Goal: Information Seeking & Learning: Learn about a topic

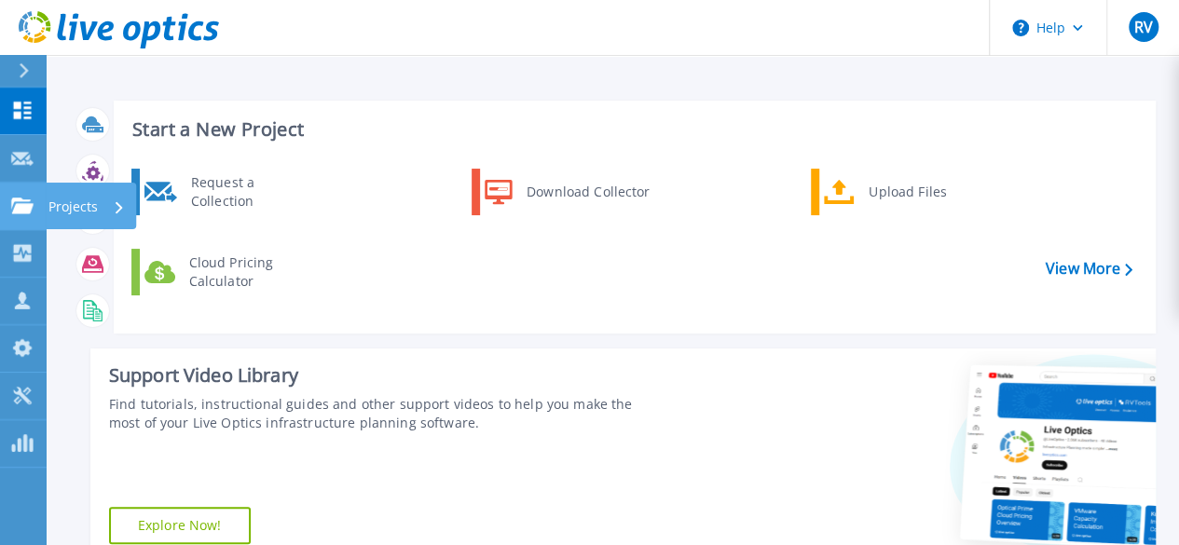
click at [31, 206] on icon at bounding box center [22, 206] width 22 height 16
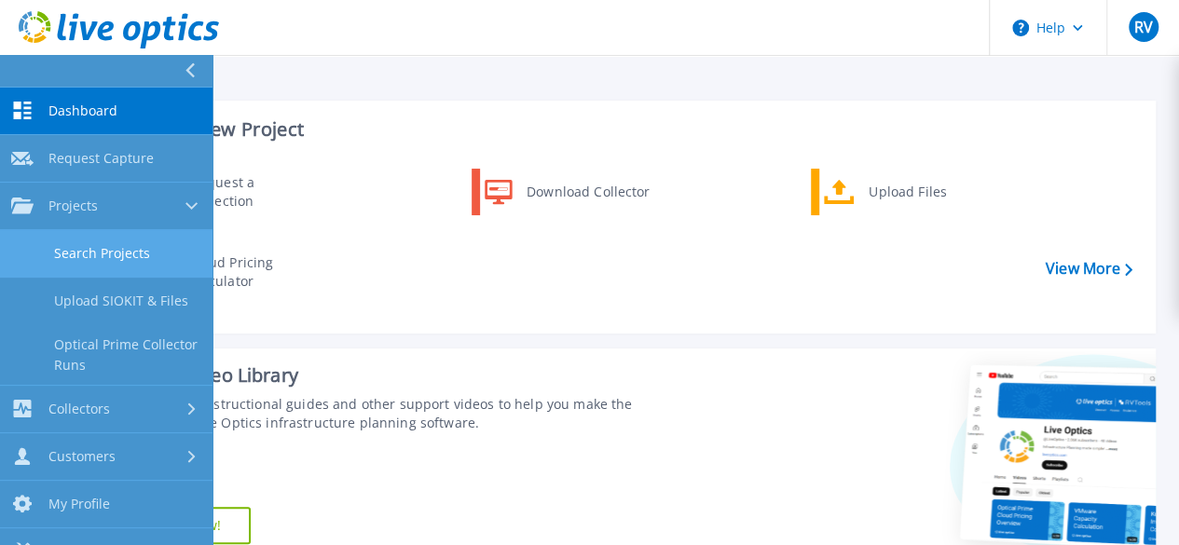
click at [101, 249] on link "Search Projects" at bounding box center [106, 254] width 212 height 48
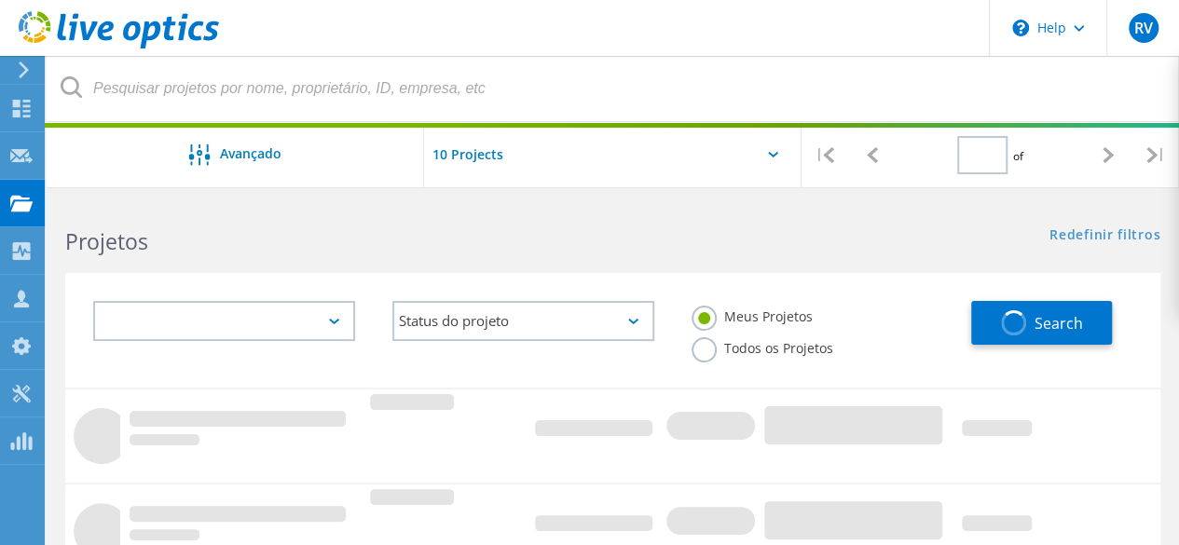
type input "1"
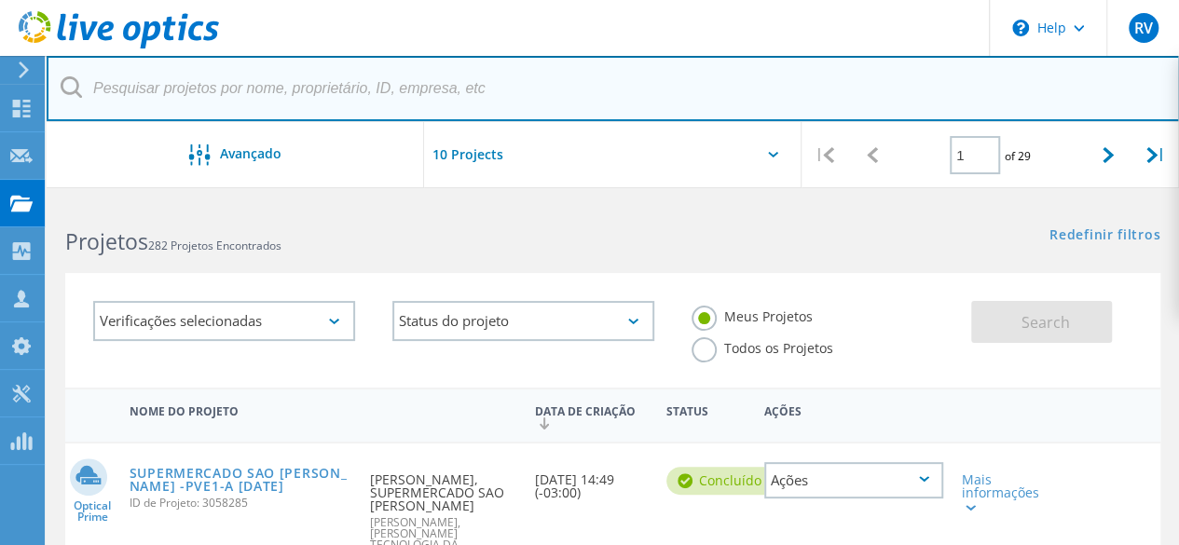
click at [227, 89] on input "text" at bounding box center [613, 88] width 1133 height 65
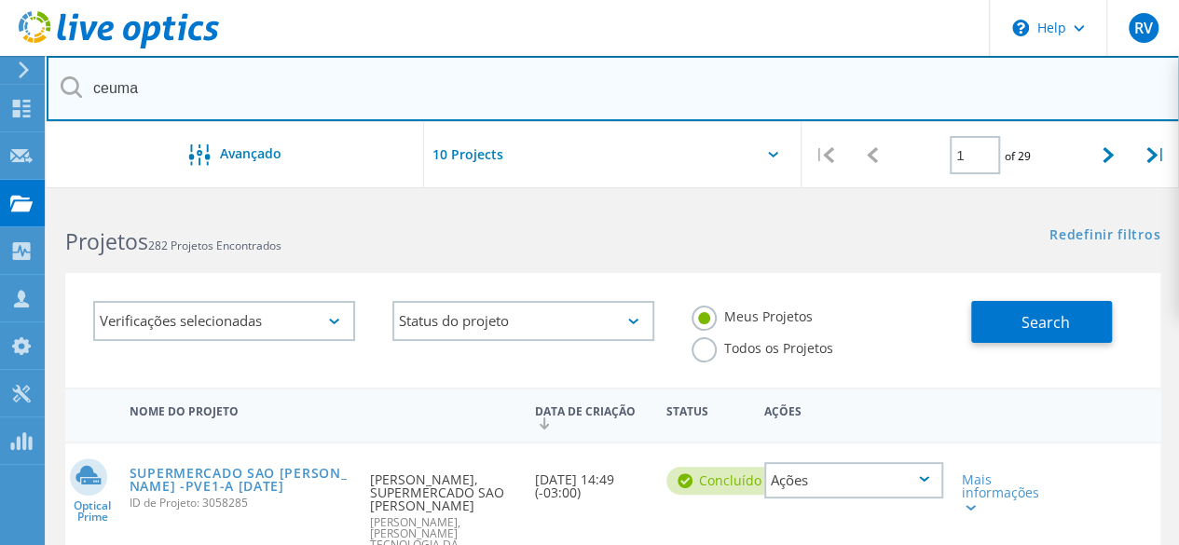
type input "ceuma"
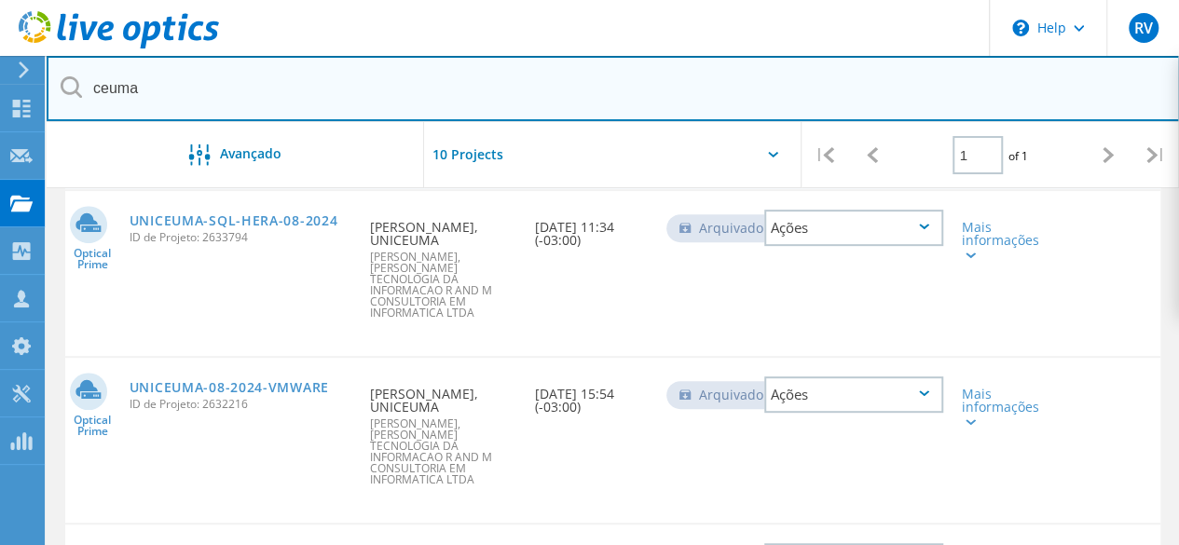
scroll to position [272, 0]
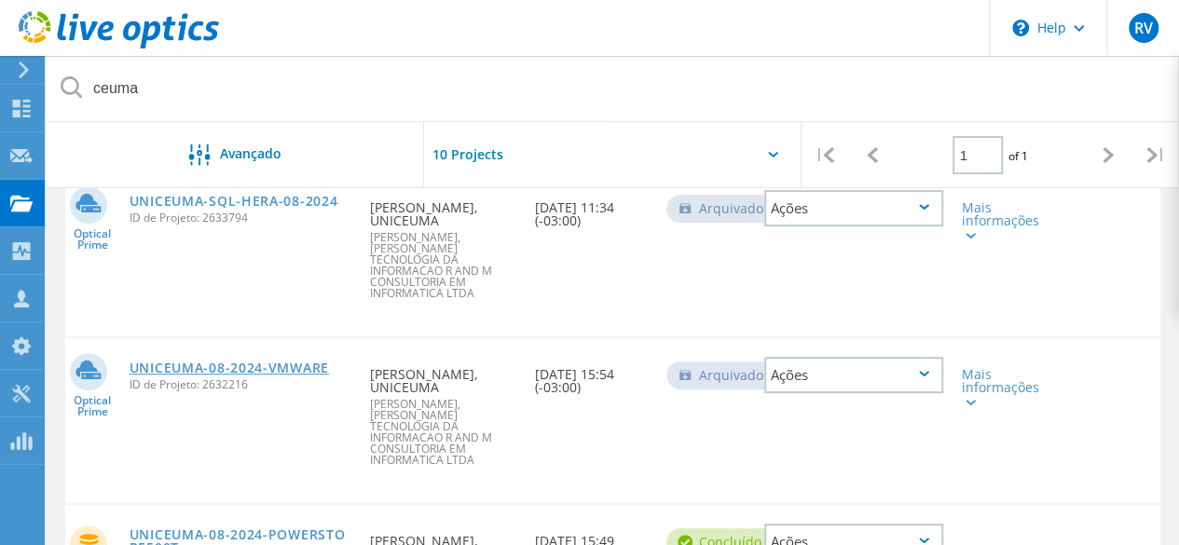
click at [232, 362] on link "UNICEUMA-08-2024-VMWARE" at bounding box center [229, 368] width 199 height 13
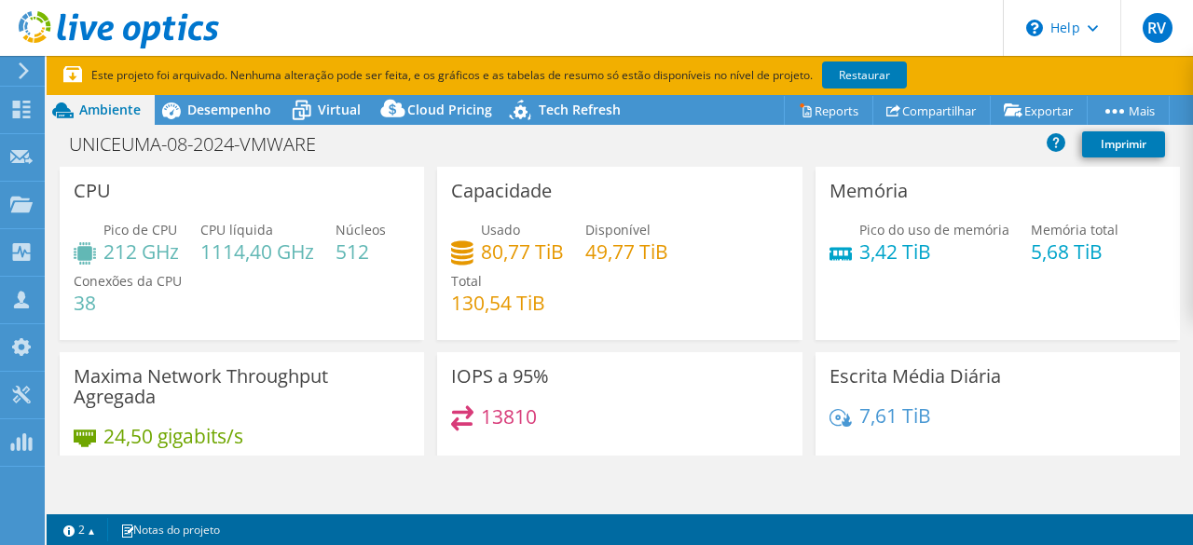
select select "SouthAmerica"
click at [868, 73] on link "Restaurar" at bounding box center [864, 75] width 85 height 27
click at [267, 302] on div "Pico de CPU 212 GHz CPU líquida 1114,40 GHz Núcleos 512 Conexões da CPU 38" at bounding box center [242, 276] width 336 height 112
click at [279, 307] on div "Pico de CPU 212 GHz CPU líquida 1114,40 GHz Núcleos 512 Conexões da CPU 38" at bounding box center [242, 276] width 336 height 112
click at [278, 307] on div "Pico de CPU 212 GHz CPU líquida 1114,40 GHz Núcleos 512 Conexões da CPU 38" at bounding box center [242, 276] width 336 height 112
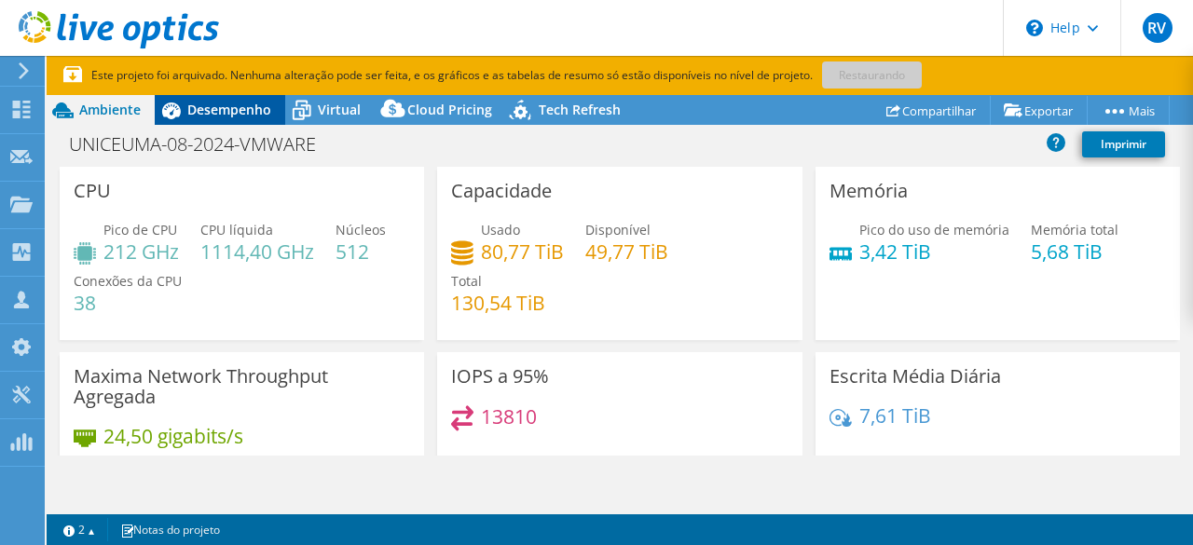
click at [214, 118] on div "Desempenho" at bounding box center [220, 110] width 130 height 30
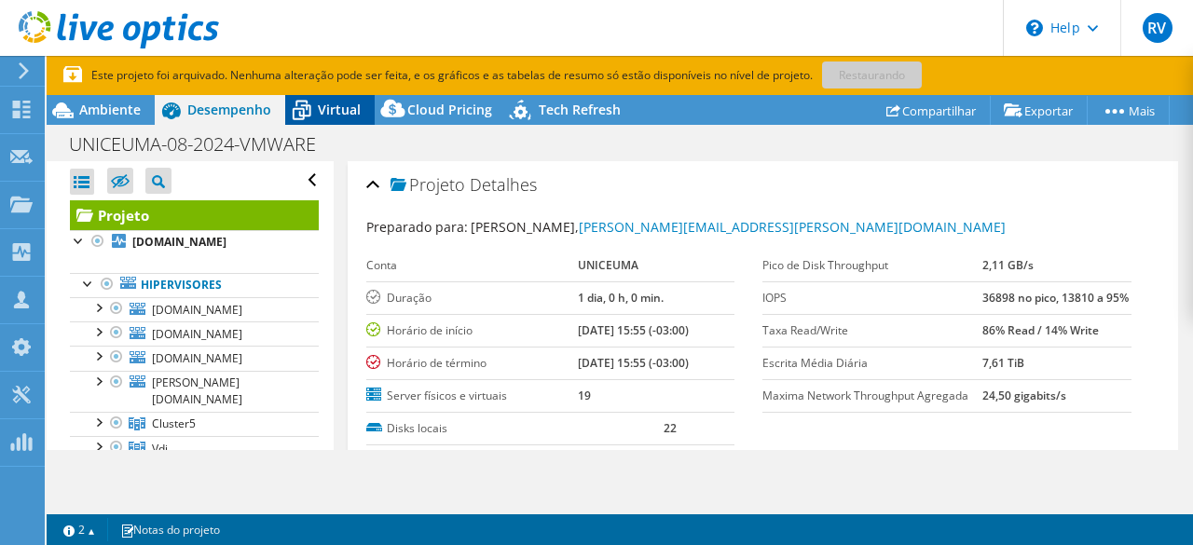
click at [348, 105] on span "Virtual" at bounding box center [339, 110] width 43 height 18
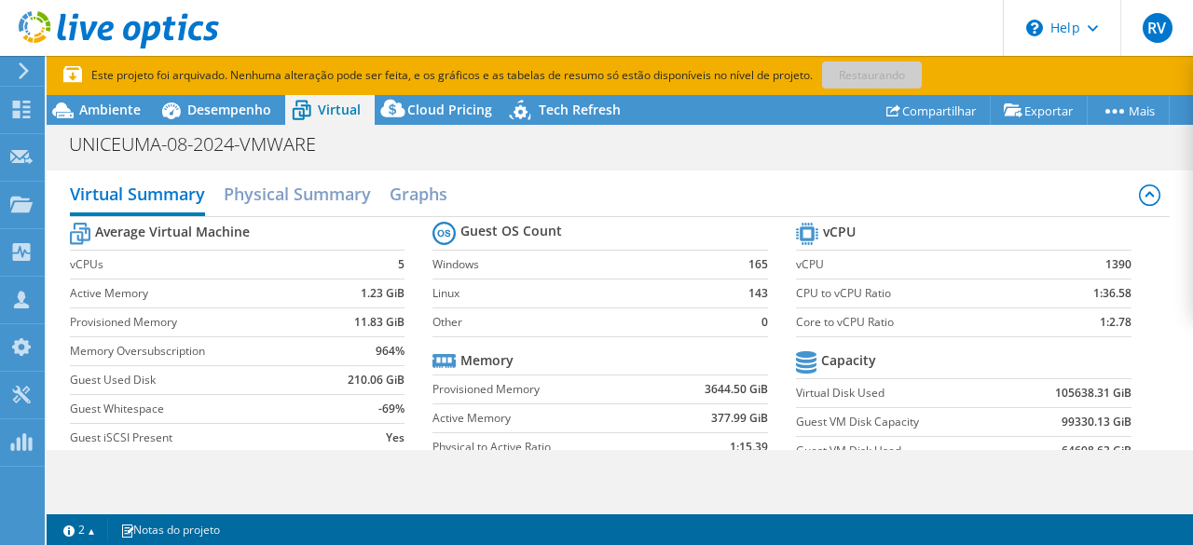
click at [552, 195] on div "Virtual Summary Physical Summary Graphs" at bounding box center [620, 196] width 1101 height 42
click at [462, 107] on span "Cloud Pricing" at bounding box center [449, 110] width 85 height 18
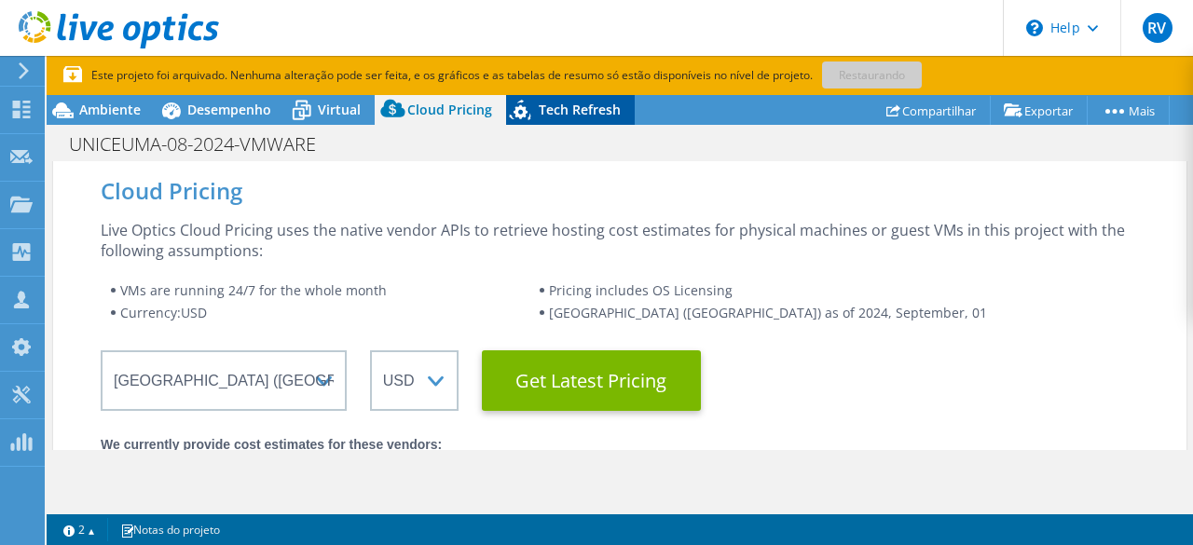
click at [573, 112] on span "Tech Refresh" at bounding box center [580, 110] width 82 height 18
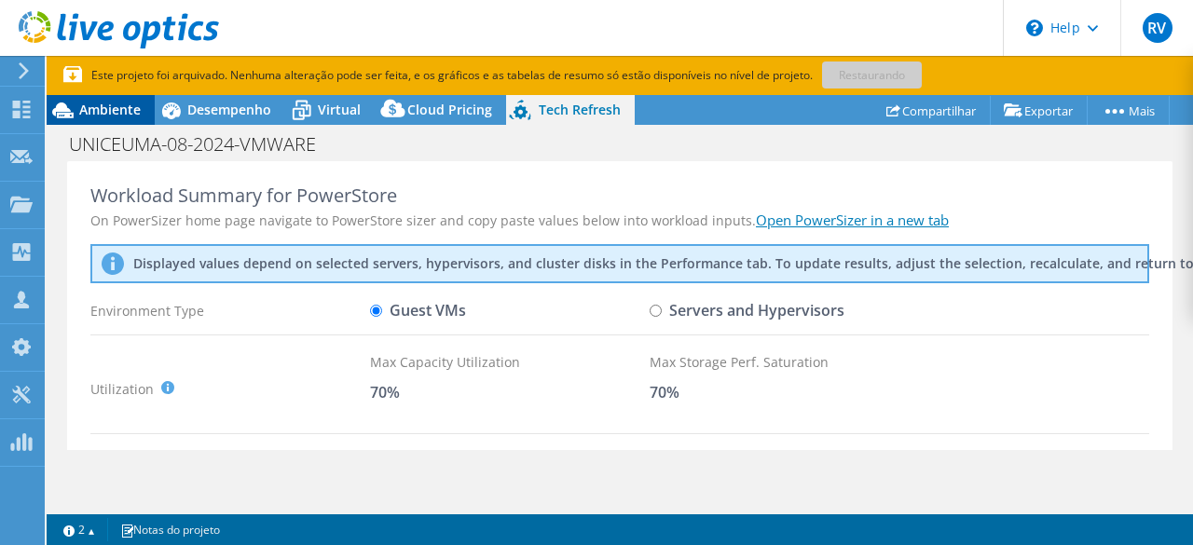
click at [134, 117] on span "Ambiente" at bounding box center [110, 110] width 62 height 18
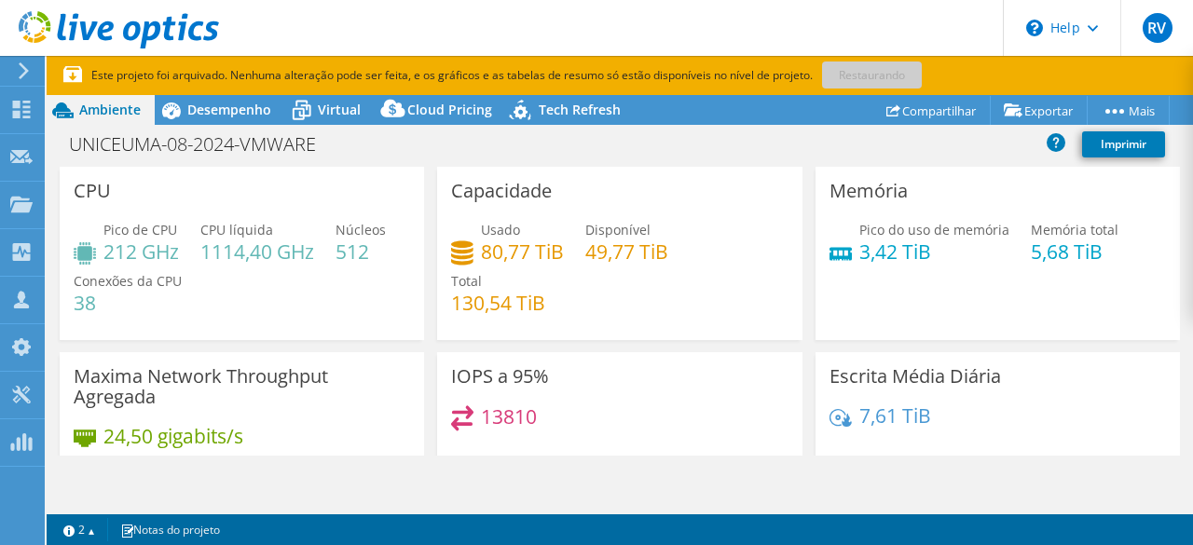
click at [474, 312] on h4 "130,54 TiB" at bounding box center [498, 303] width 94 height 21
